Goal: Find specific page/section: Find specific page/section

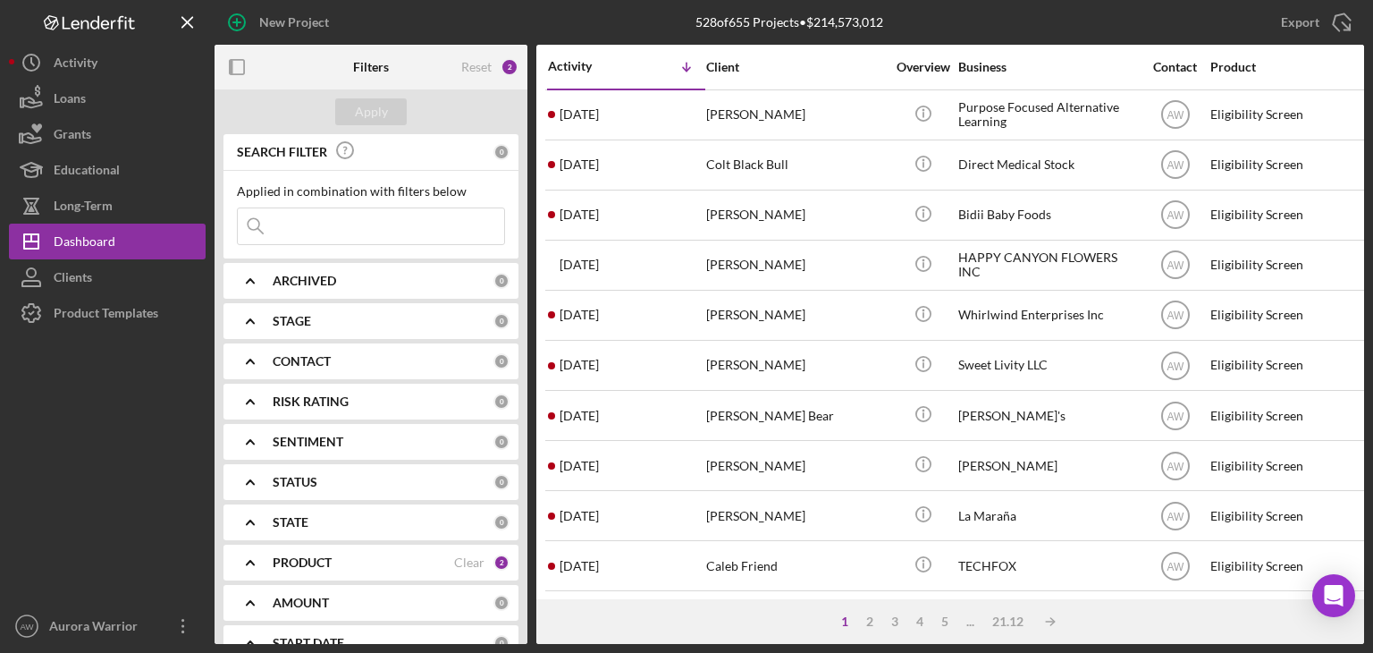
click at [293, 553] on div "PRODUCT Clear 2" at bounding box center [391, 563] width 237 height 36
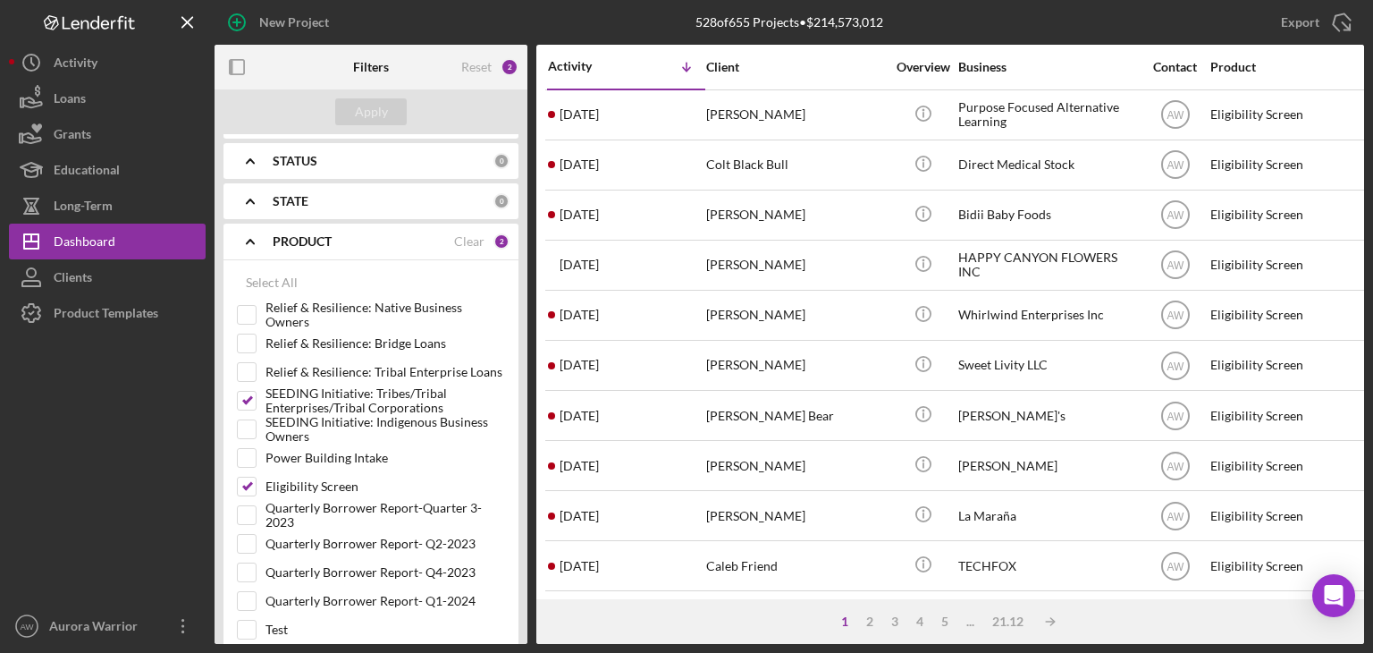
scroll to position [322, 0]
click at [254, 392] on input "SEEDING Initiative: Tribes/Tribal Enterprises/Tribal Corporations" at bounding box center [247, 400] width 18 height 18
checkbox input "false"
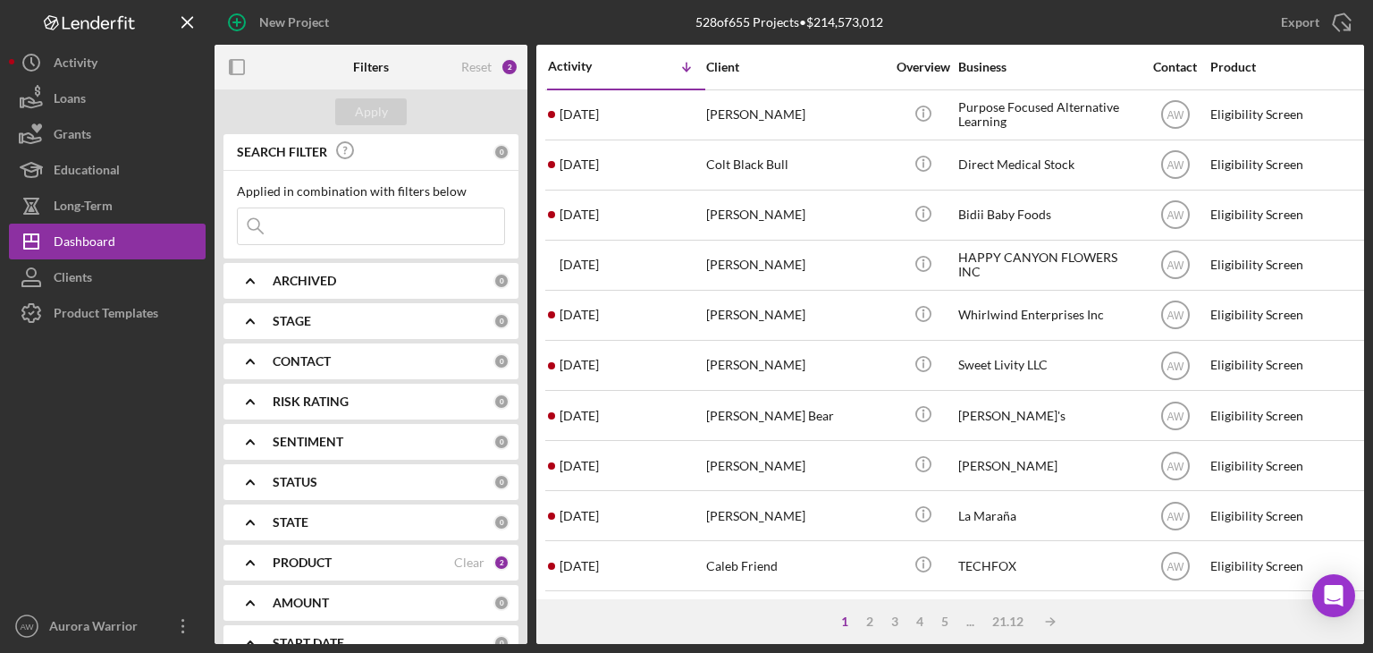
click at [402, 236] on input at bounding box center [371, 226] width 266 height 36
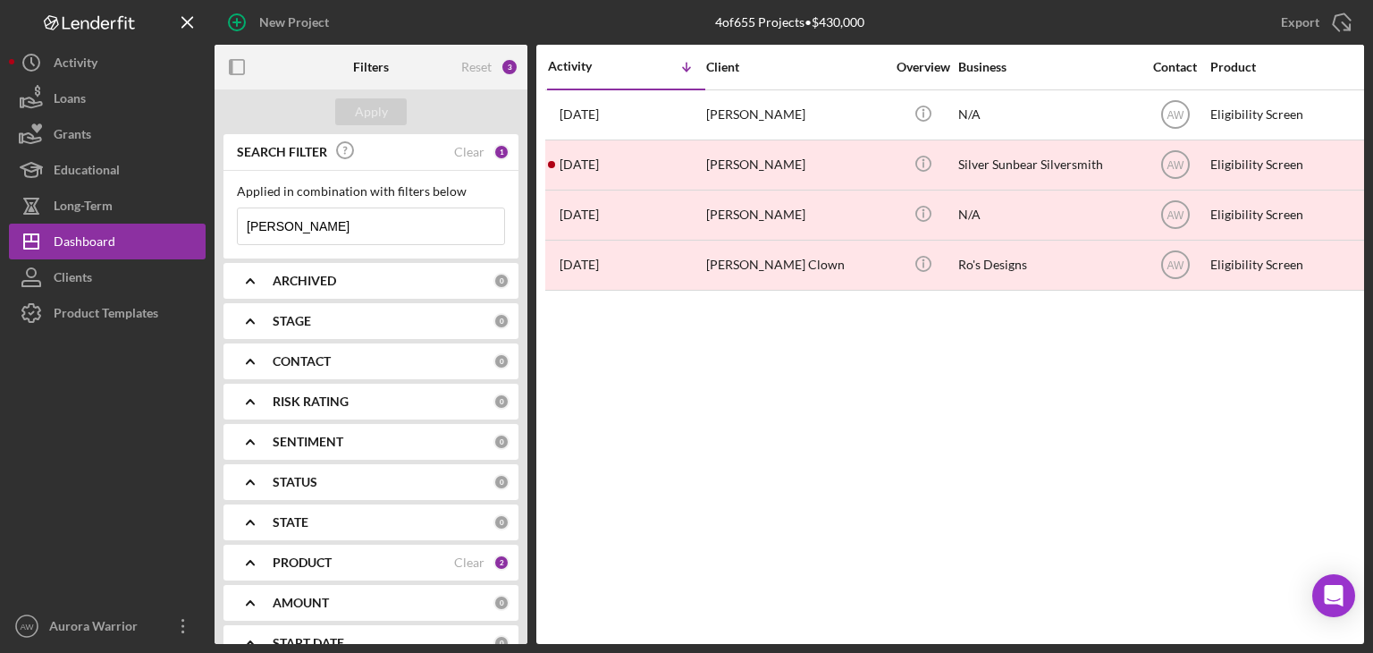
type input "lynn"
click at [447, 283] on div "ARCHIVED" at bounding box center [383, 281] width 221 height 14
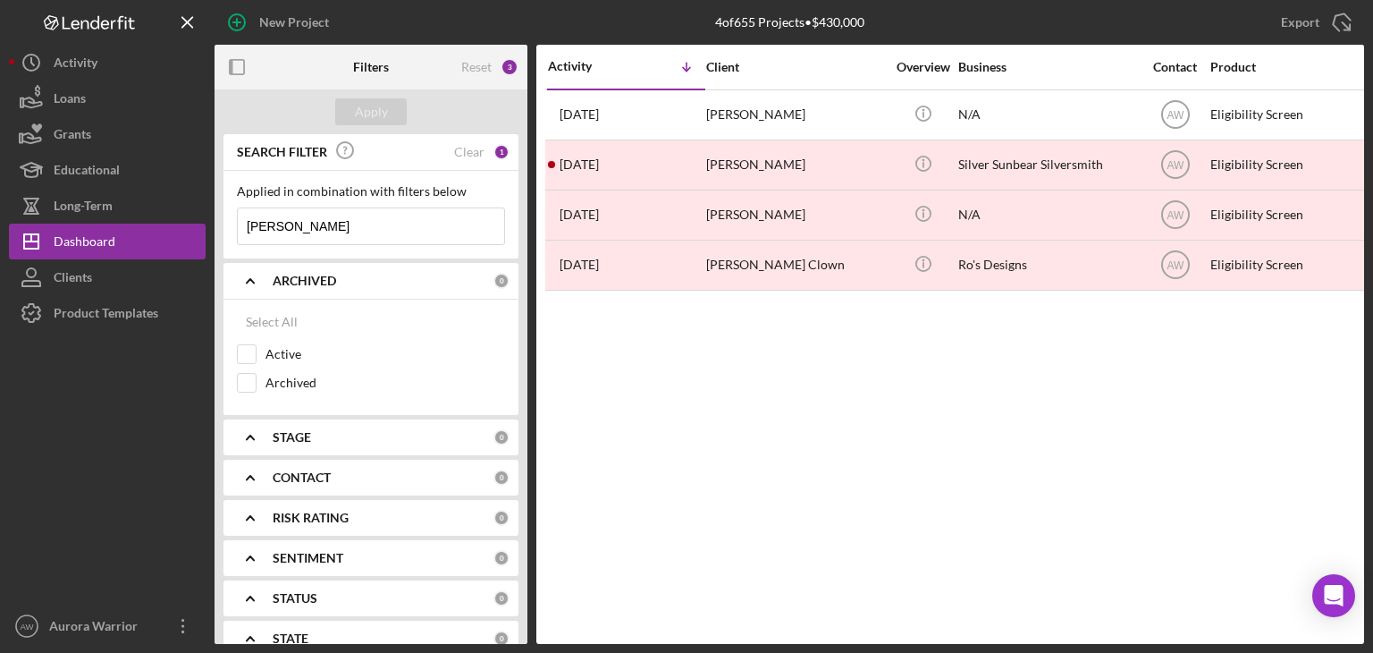
click at [447, 283] on div "ARCHIVED" at bounding box center [383, 281] width 221 height 14
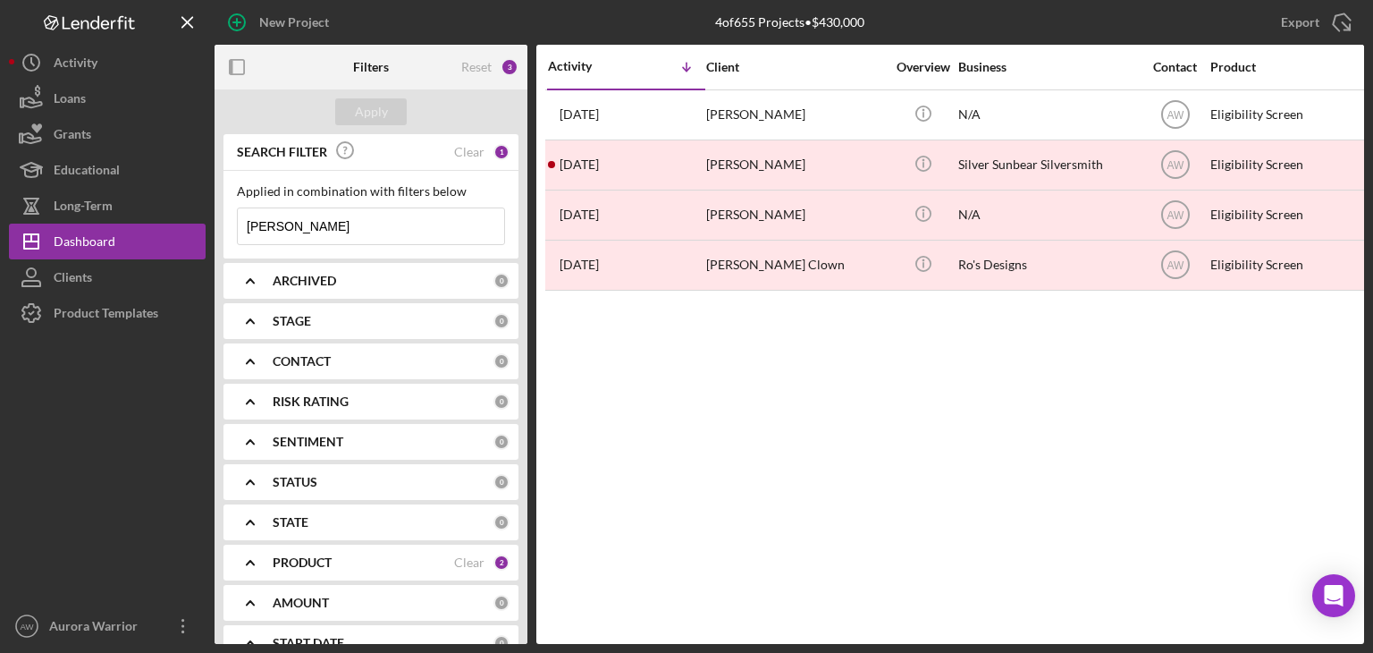
click at [447, 283] on div "ARCHIVED" at bounding box center [383, 281] width 221 height 14
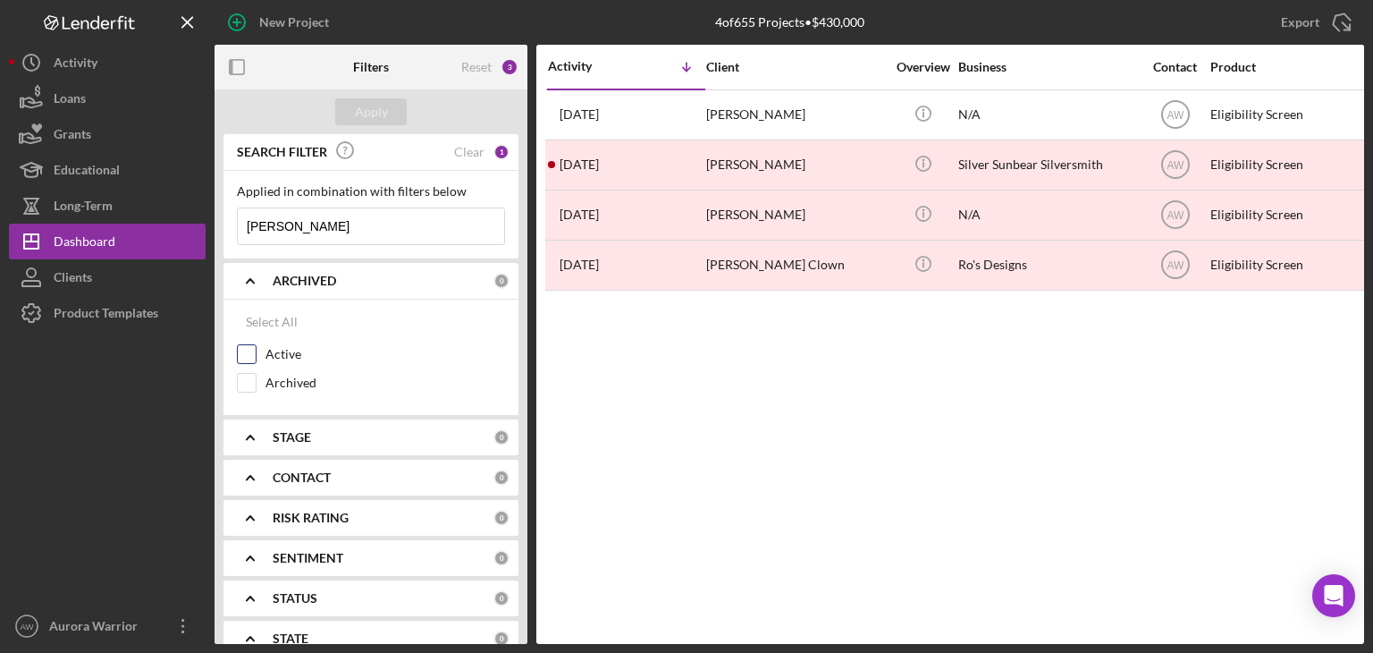
click at [247, 362] on input "Active" at bounding box center [247, 354] width 18 height 18
checkbox input "true"
click at [339, 274] on div "ARCHIVED" at bounding box center [364, 281] width 182 height 14
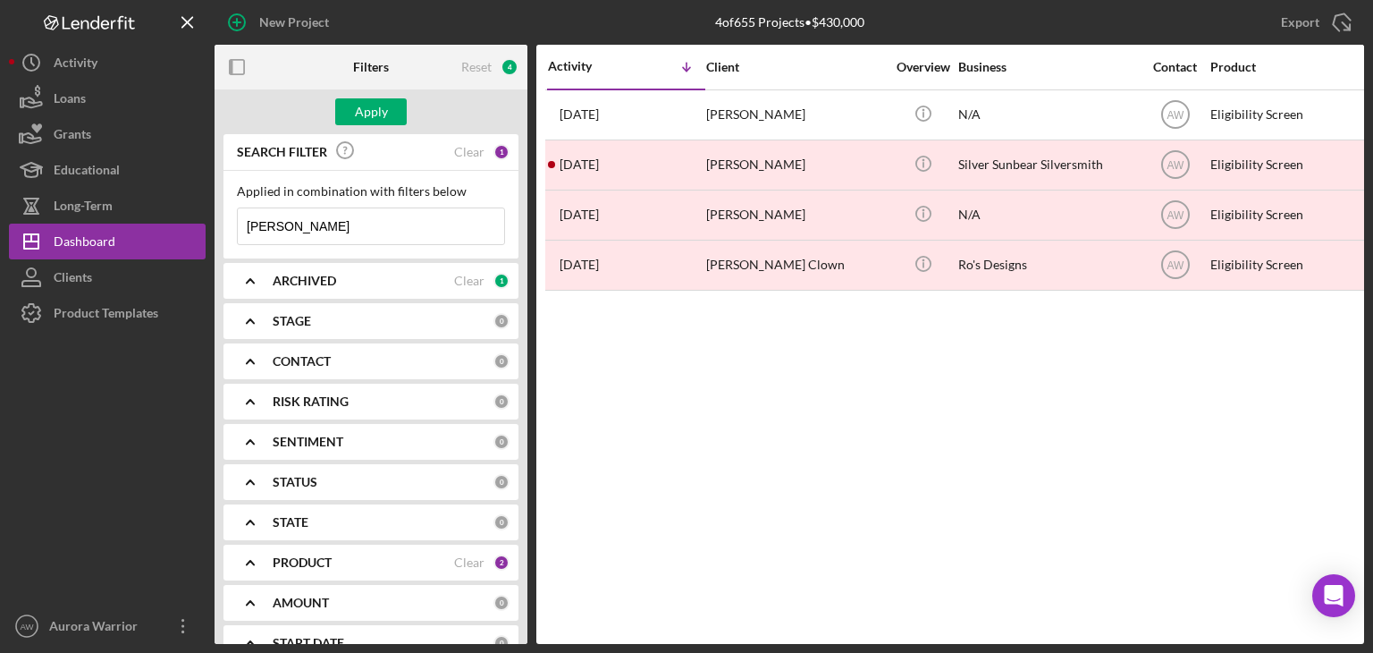
click at [329, 562] on b "PRODUCT" at bounding box center [302, 562] width 59 height 14
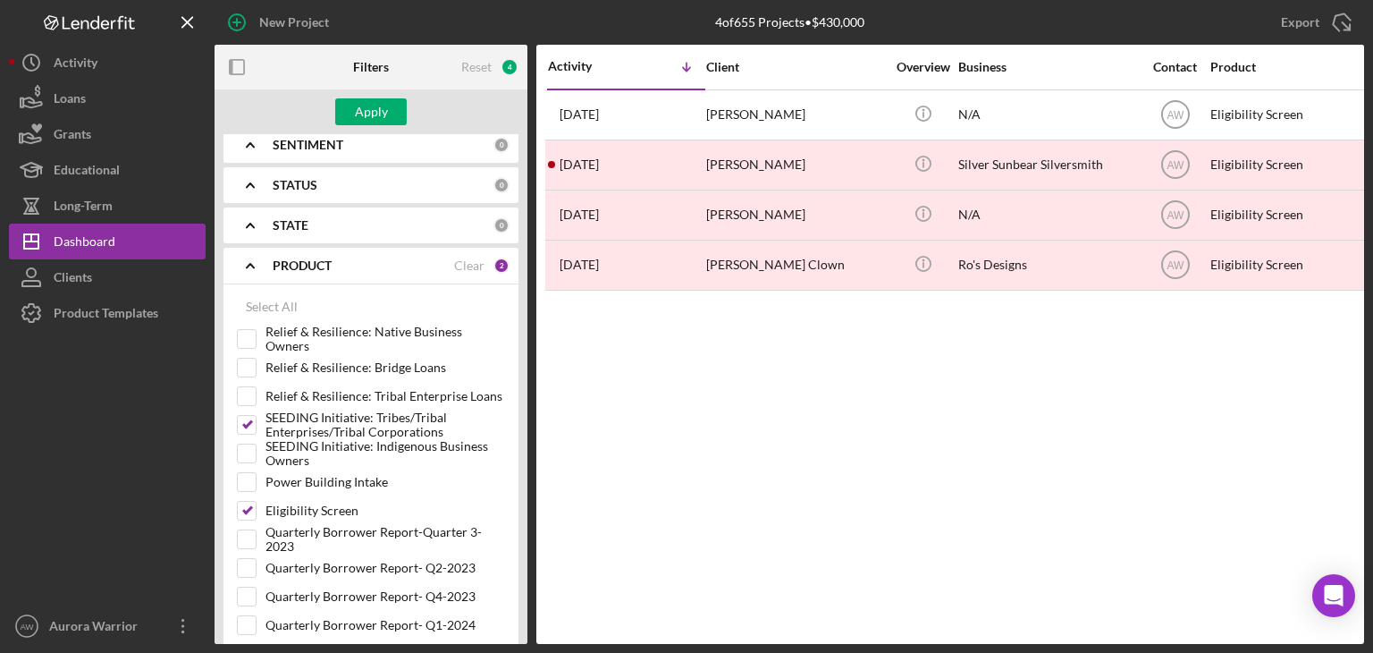
scroll to position [297, 0]
click at [242, 423] on input "SEEDING Initiative: Tribes/Tribal Enterprises/Tribal Corporations" at bounding box center [247, 425] width 18 height 18
checkbox input "false"
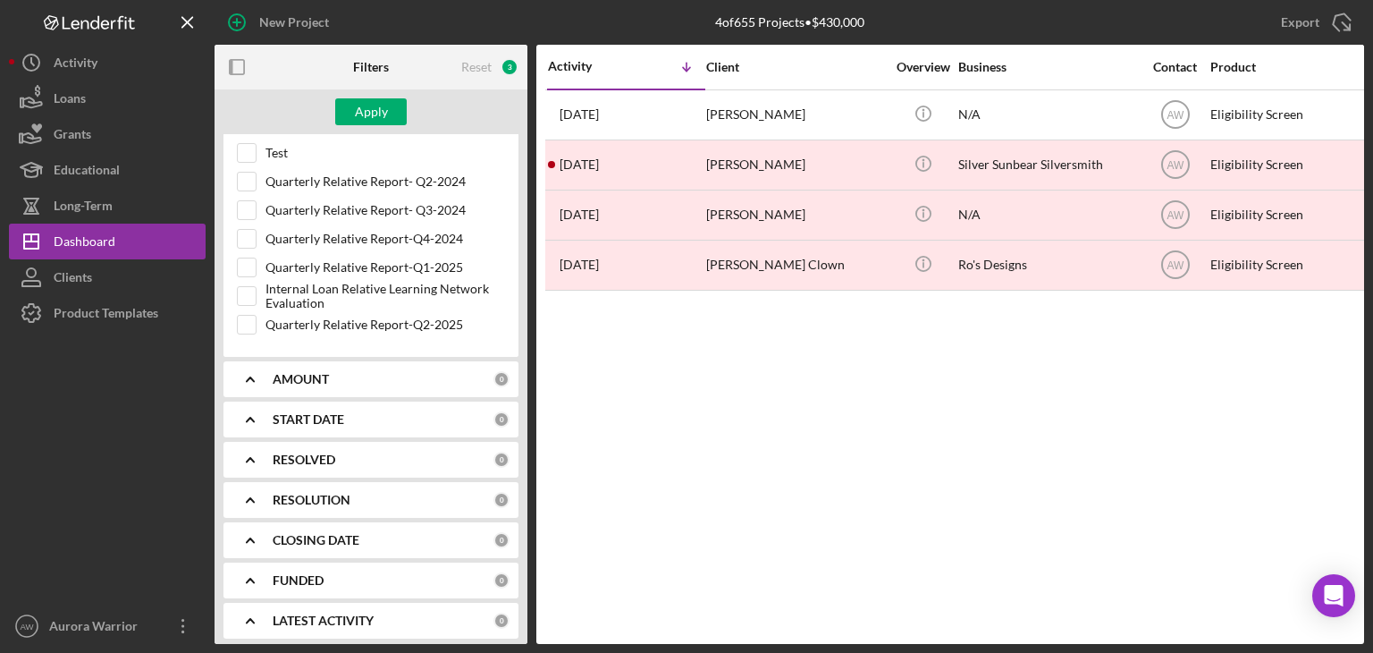
scroll to position [0, 0]
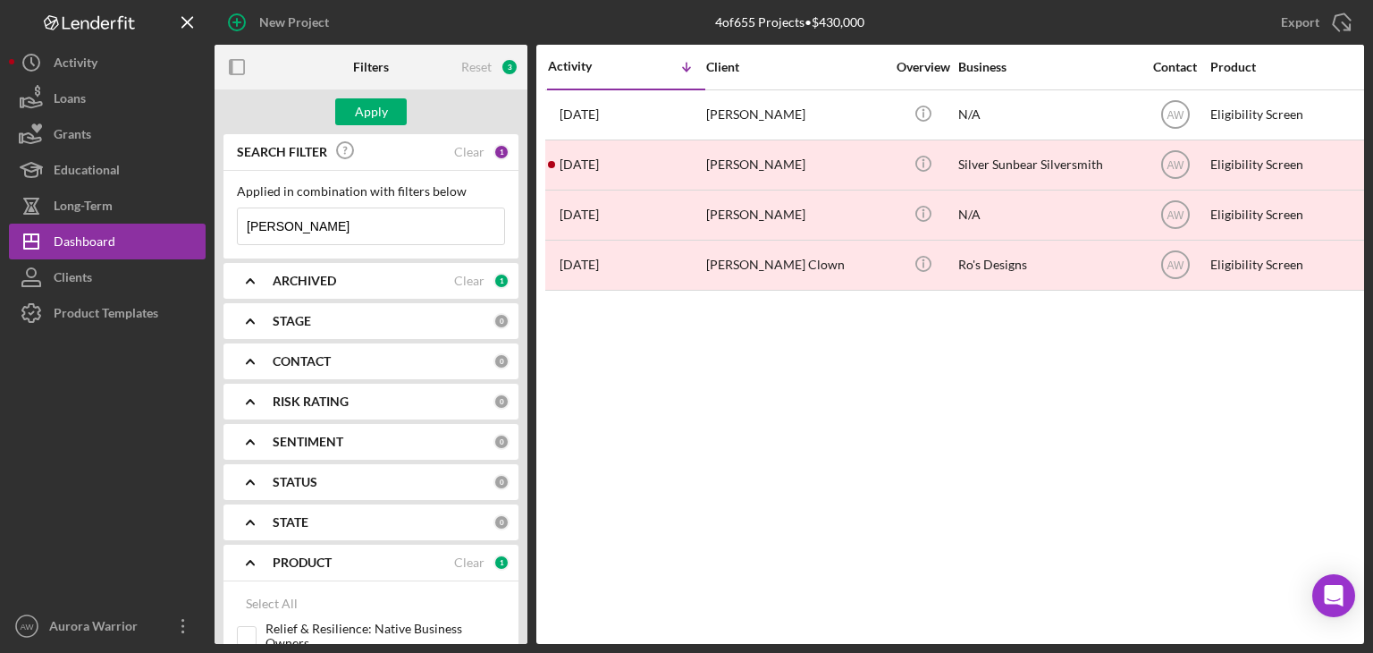
click at [387, 234] on input "lynn" at bounding box center [371, 226] width 266 height 36
